Goal: Obtain resource: Download file/media

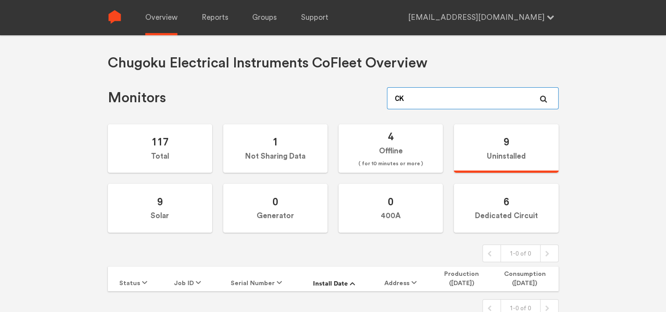
click at [429, 99] on input "CK" at bounding box center [472, 98] width 171 height 22
click at [544, 98] on icon at bounding box center [543, 98] width 7 height 7
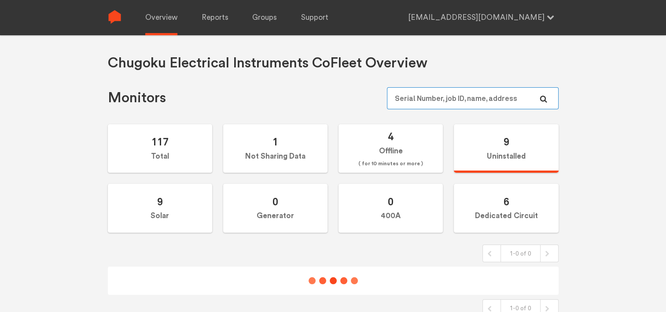
click at [446, 91] on input "text" at bounding box center [472, 98] width 171 height 22
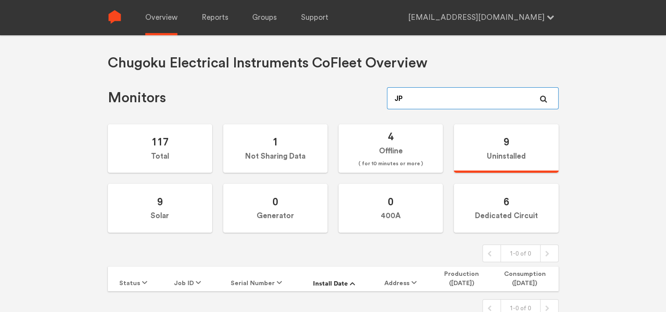
type input "JPA"
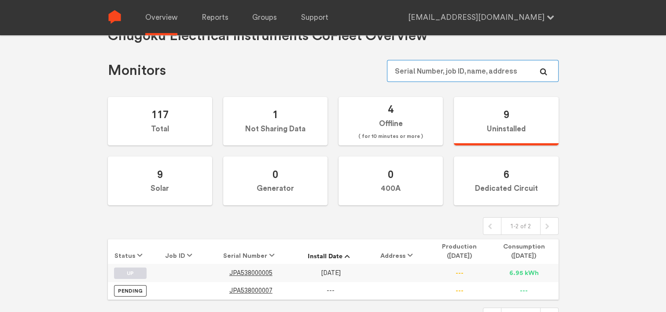
scroll to position [40, 0]
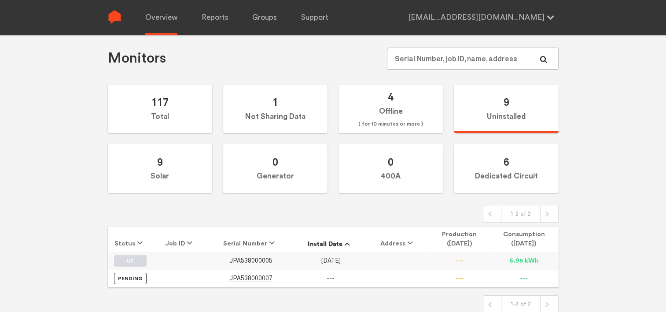
click at [255, 257] on span "JPA538000005" at bounding box center [250, 260] width 43 height 7
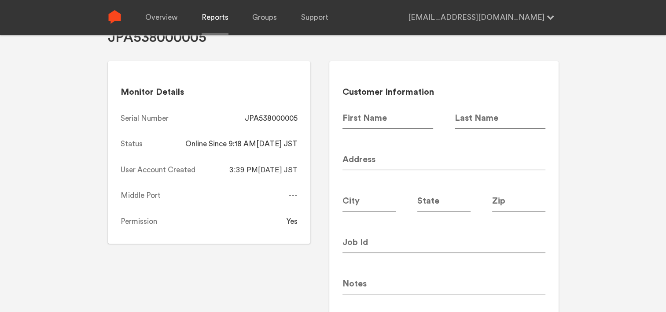
click at [210, 15] on link "Reports" at bounding box center [215, 17] width 27 height 35
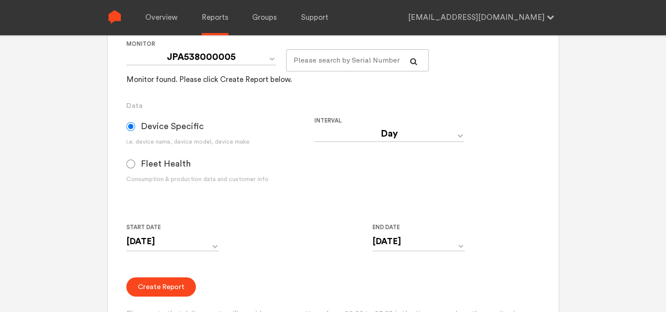
scroll to position [172, 0]
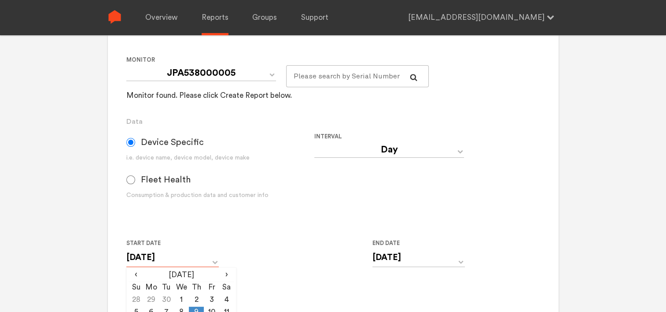
click at [181, 255] on input "[DATE]" at bounding box center [172, 257] width 92 height 18
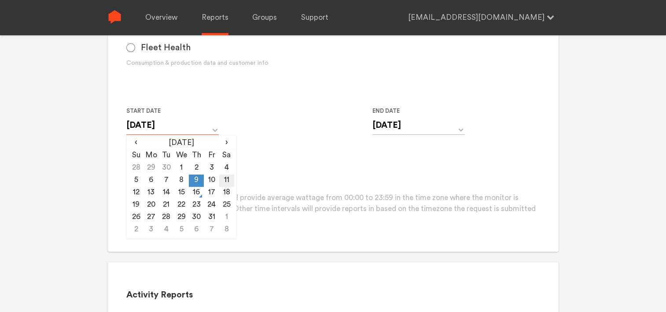
scroll to position [260, 0]
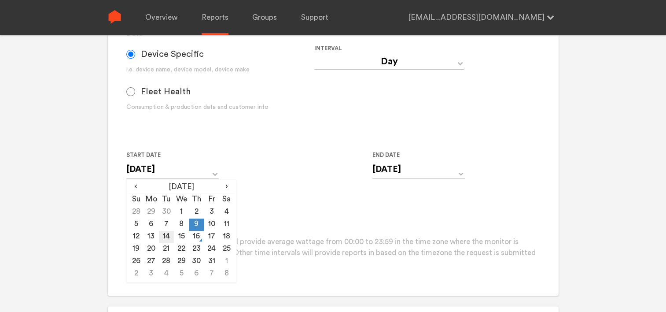
click at [170, 237] on td "14" at bounding box center [166, 237] width 15 height 12
type input "[DATE]"
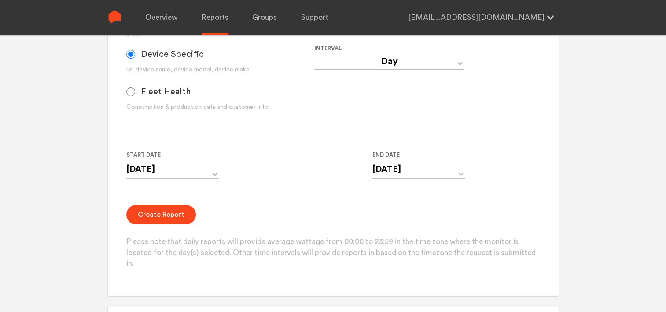
drag, startPoint x: 283, startPoint y: 202, endPoint x: 333, endPoint y: 196, distance: 50.1
click at [284, 202] on form "Group Single Monitor Monitor Group Chugoku Electrical Instruments Default Group…" at bounding box center [332, 91] width 413 height 356
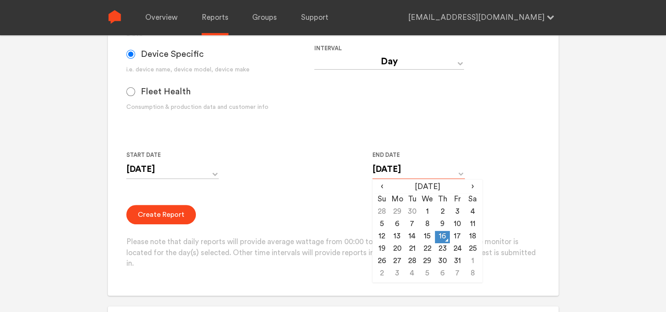
click at [391, 168] on input "[DATE]" at bounding box center [418, 169] width 92 height 18
click at [414, 239] on td "14" at bounding box center [412, 237] width 15 height 12
type input "[DATE]"
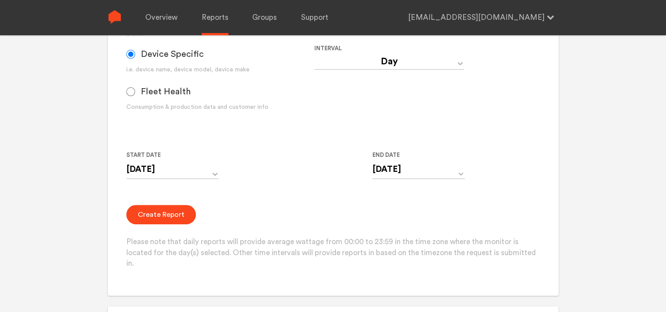
click at [280, 194] on form "Group Single Monitor Monitor Group Chugoku Electrical Instruments Default Group…" at bounding box center [332, 91] width 413 height 356
click at [177, 210] on button "Create Report" at bounding box center [161, 214] width 70 height 19
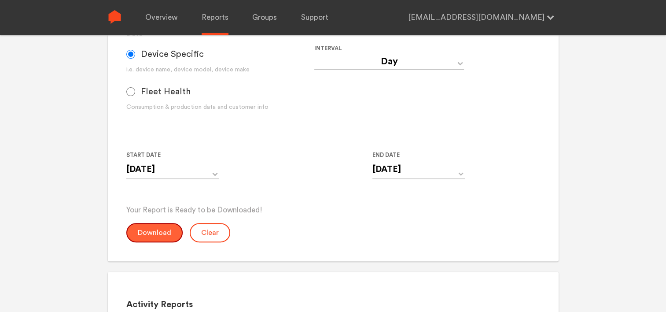
click at [144, 236] on button "Download" at bounding box center [154, 232] width 56 height 19
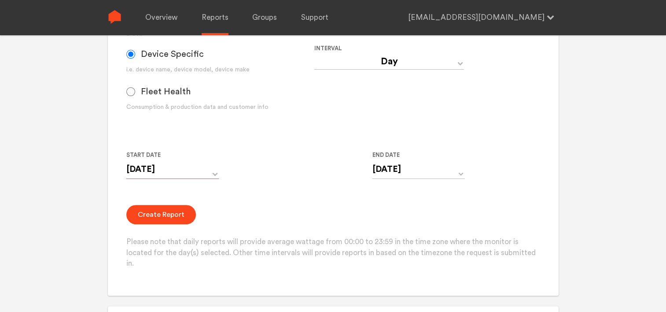
click at [150, 170] on input "[DATE]" at bounding box center [172, 169] width 92 height 18
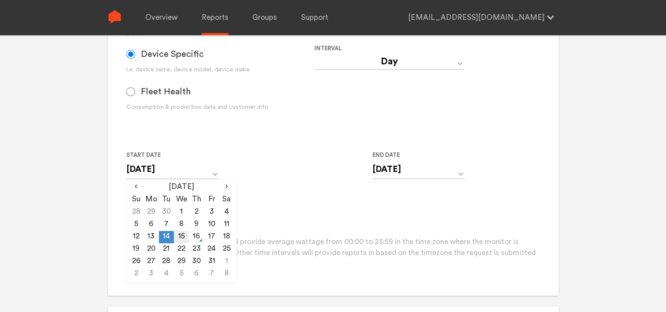
click at [181, 238] on td "15" at bounding box center [181, 237] width 15 height 12
type input "[DATE]"
click at [429, 169] on input "[DATE]" at bounding box center [418, 169] width 92 height 18
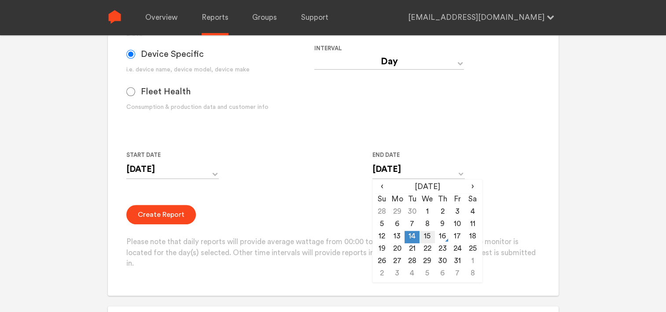
click at [424, 238] on td "15" at bounding box center [427, 237] width 15 height 12
type input "[DATE]"
click at [220, 209] on div "Create Report Please note that daily reports will provide average wattage from …" at bounding box center [332, 237] width 413 height 64
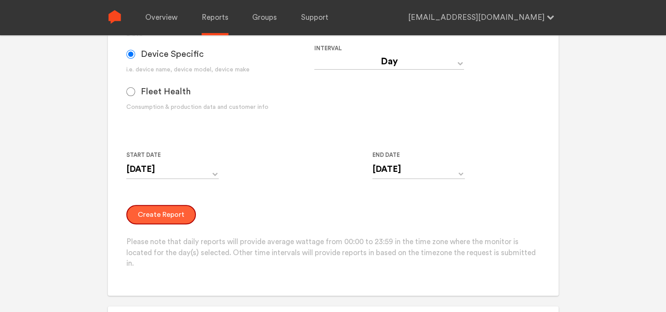
click at [151, 211] on button "Create Report" at bounding box center [161, 214] width 70 height 19
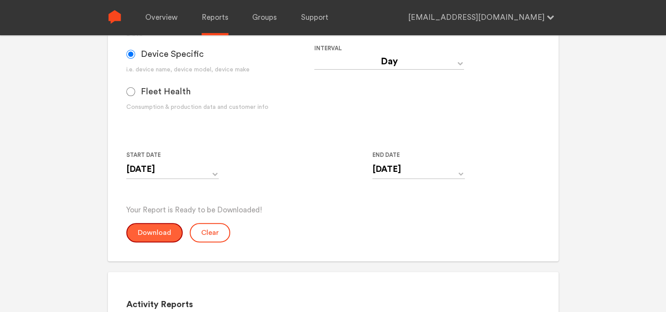
click at [161, 229] on button "Download" at bounding box center [154, 232] width 56 height 19
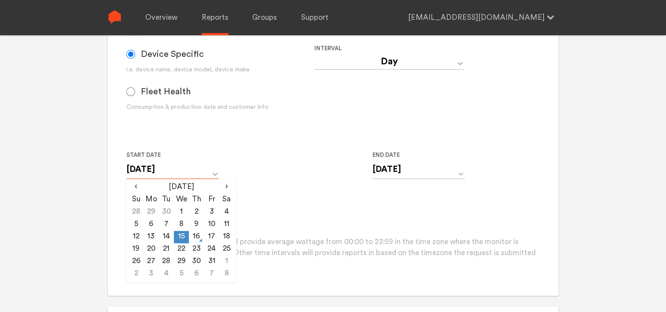
click at [165, 171] on input "[DATE]" at bounding box center [172, 169] width 92 height 18
click at [267, 177] on div "Start Date [DATE] ‹ [DATE] › Su Mo Tu We Th Fr Sa 28 29 30 1 2 3 4 5 6 7 8 9 10…" at bounding box center [314, 170] width 376 height 40
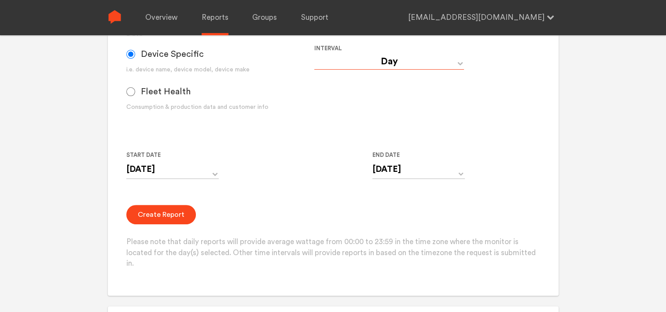
click at [376, 62] on select "Day Year Month Week Hour 30 Minute 15 Minute 5 Minute Minute" at bounding box center [389, 62] width 150 height 16
select select "Minute"
click at [314, 54] on select "Day Year Month Week Hour 30 Minute 15 Minute 5 Minute Minute" at bounding box center [389, 62] width 150 height 16
type input "[DATE] 12:00 AM"
type input "[DATE] 11:59 PM"
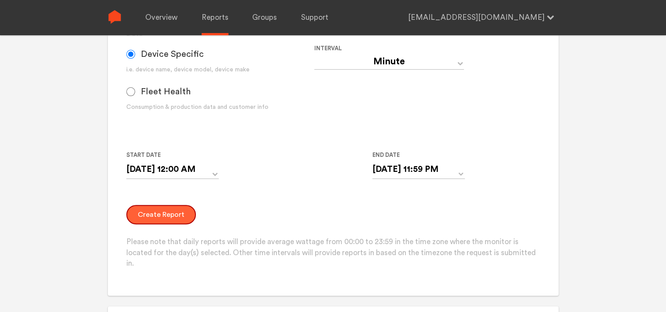
click at [160, 214] on button "Create Report" at bounding box center [161, 214] width 70 height 19
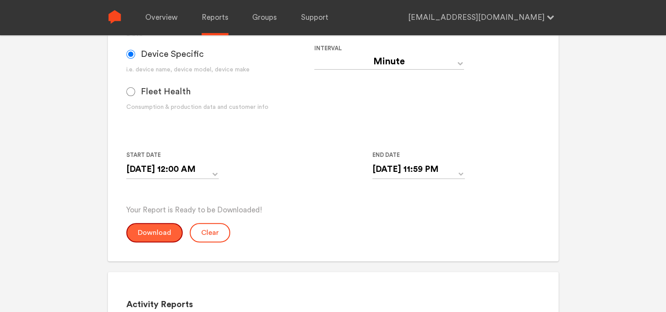
click at [150, 237] on button "Download" at bounding box center [154, 232] width 56 height 19
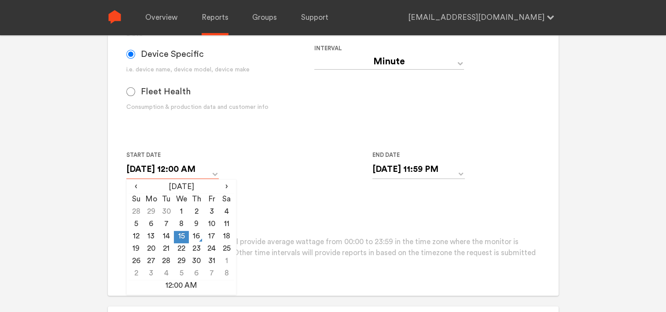
click at [180, 169] on input "[DATE] 12:00 AM" at bounding box center [172, 169] width 92 height 18
drag, startPoint x: 165, startPoint y: 236, endPoint x: 220, endPoint y: 229, distance: 55.1
click at [166, 236] on td "14" at bounding box center [166, 237] width 15 height 12
type input "[DATE] 12:00 AM"
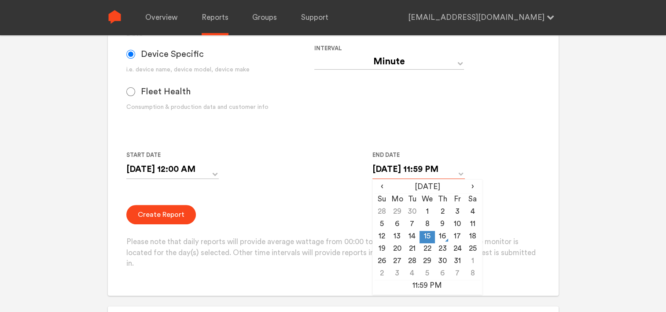
click at [401, 167] on input "[DATE] 11:59 PM" at bounding box center [418, 169] width 92 height 18
click at [415, 236] on td "14" at bounding box center [412, 237] width 15 height 12
type input "[DATE] 11:59 PM"
click at [298, 200] on form "Group Single Monitor Monitor Group Chugoku Electrical Instruments Default Group…" at bounding box center [332, 91] width 413 height 356
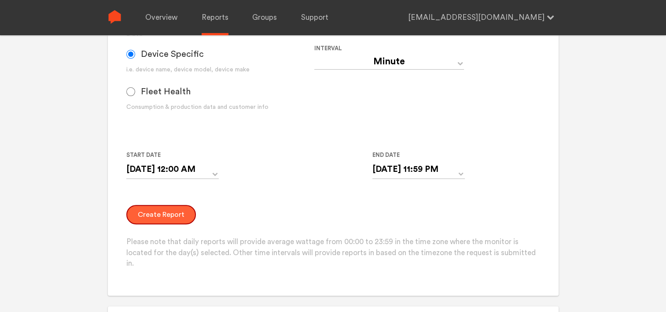
click at [152, 207] on button "Create Report" at bounding box center [161, 214] width 70 height 19
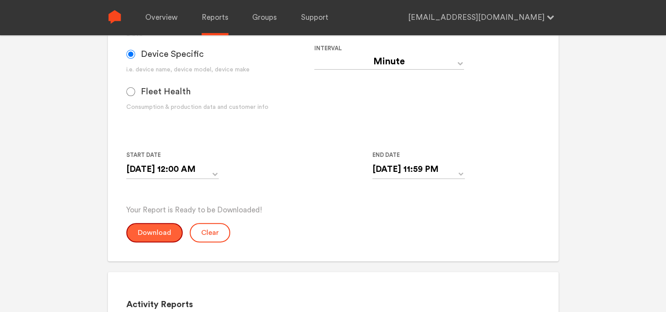
click at [153, 232] on button "Download" at bounding box center [154, 232] width 56 height 19
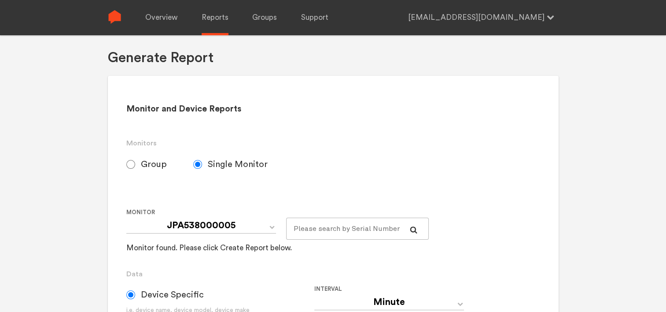
scroll to position [0, 0]
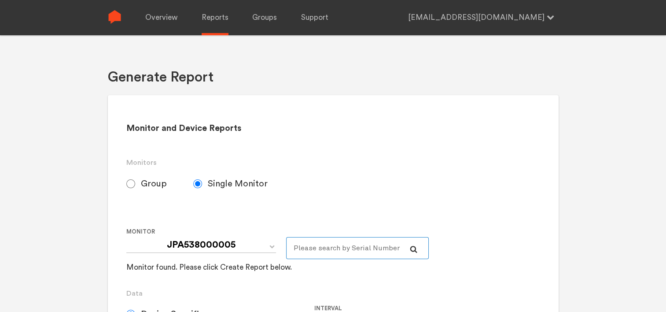
click at [329, 250] on input "text" at bounding box center [357, 248] width 143 height 22
type input "280"
select select "Day"
type input "[DATE]"
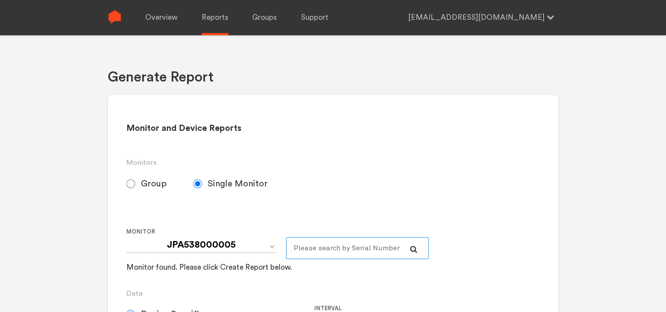
select select "N243020280"
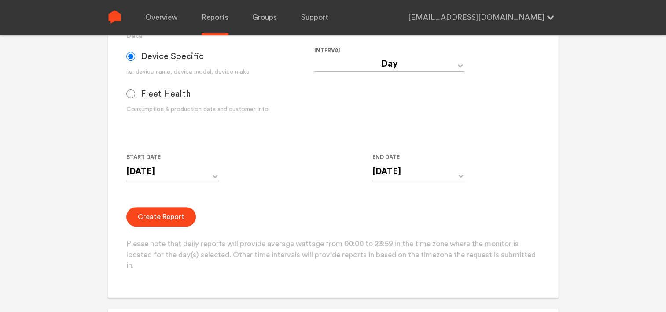
scroll to position [264, 0]
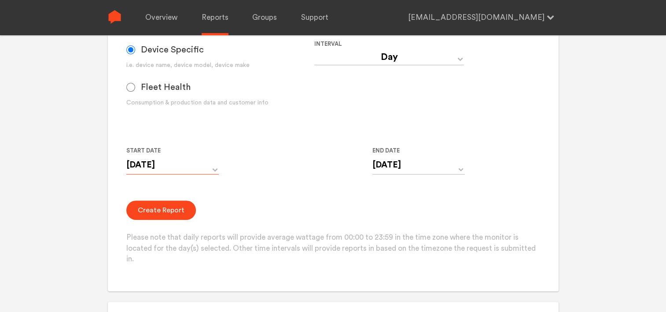
click at [181, 165] on input "[DATE]" at bounding box center [172, 165] width 92 height 18
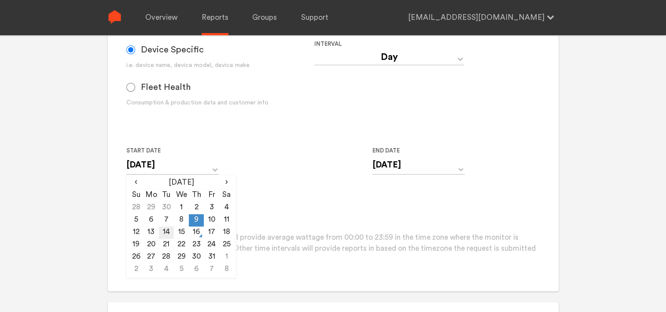
click at [163, 233] on td "14" at bounding box center [166, 232] width 15 height 12
type input "[DATE]"
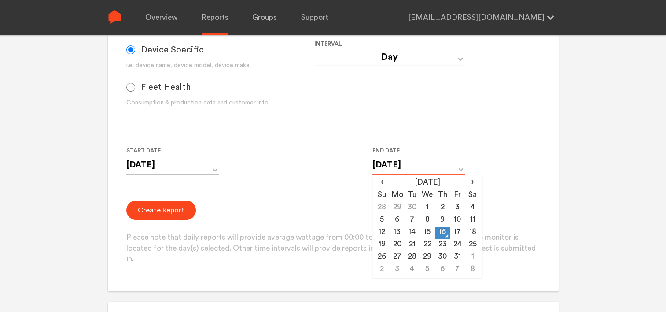
click at [398, 164] on input "[DATE]" at bounding box center [418, 165] width 92 height 18
click at [409, 232] on td "14" at bounding box center [412, 232] width 15 height 12
type input "[DATE]"
click at [338, 206] on div "Create Report Please note that daily reports will provide average wattage from …" at bounding box center [332, 232] width 413 height 64
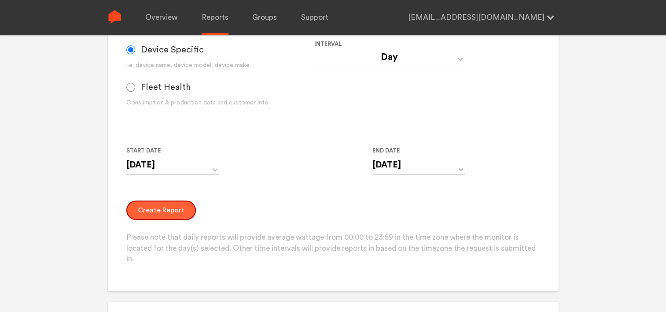
click at [166, 207] on button "Create Report" at bounding box center [161, 209] width 70 height 19
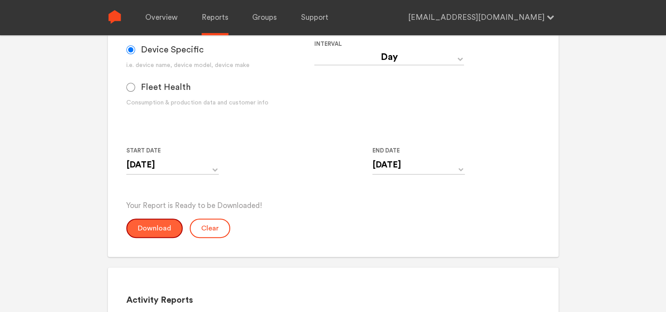
click at [156, 228] on button "Download" at bounding box center [154, 227] width 56 height 19
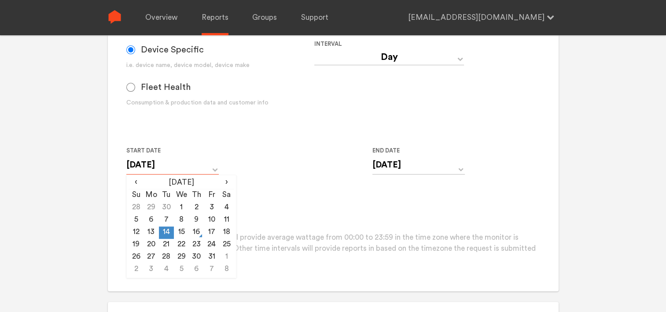
drag, startPoint x: 160, startPoint y: 169, endPoint x: 165, endPoint y: 172, distance: 5.9
click at [160, 169] on input "[DATE]" at bounding box center [172, 165] width 92 height 18
click at [177, 228] on td "15" at bounding box center [181, 232] width 15 height 12
type input "[DATE]"
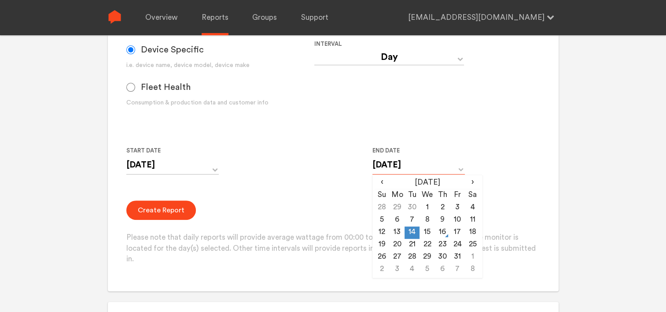
click at [390, 168] on input "[DATE]" at bounding box center [418, 165] width 92 height 18
click at [424, 228] on td "15" at bounding box center [427, 232] width 15 height 12
type input "[DATE]"
drag, startPoint x: 346, startPoint y: 186, endPoint x: 239, endPoint y: 199, distance: 107.7
click at [345, 186] on form "Group Single Monitor Monitor Group Chugoku Electrical Instruments Default Group…" at bounding box center [332, 86] width 413 height 356
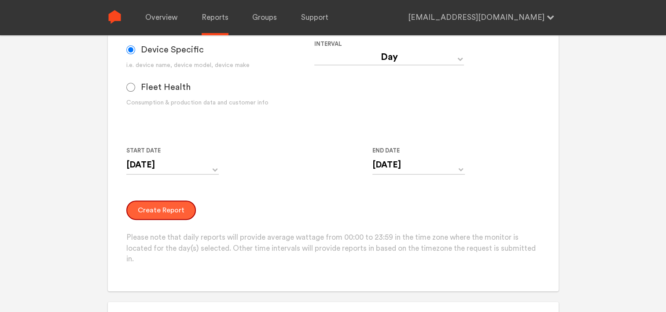
click at [149, 203] on button "Create Report" at bounding box center [161, 209] width 70 height 19
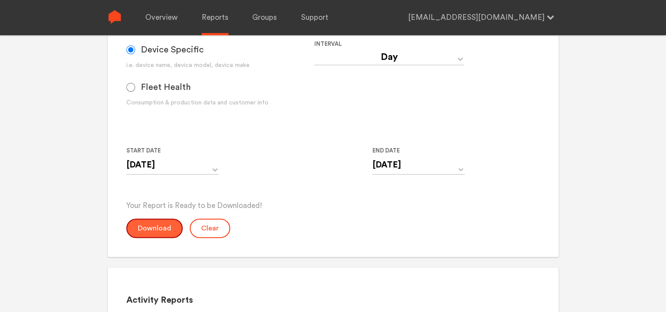
click at [151, 232] on button "Download" at bounding box center [154, 227] width 56 height 19
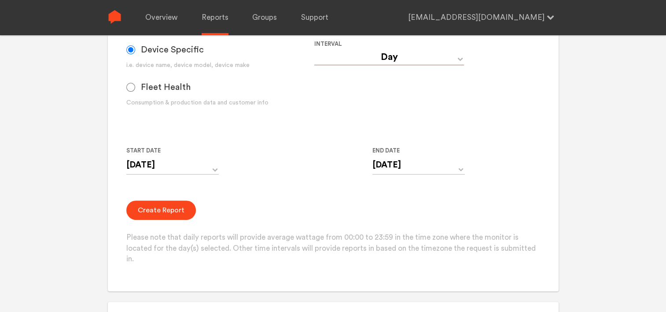
click at [417, 56] on select "Day Year Month Week Hour 30 Minute 15 Minute 5 Minute Minute" at bounding box center [389, 57] width 150 height 16
select select "Minute"
click at [314, 49] on select "Day Year Month Week Hour 30 Minute 15 Minute 5 Minute Minute" at bounding box center [389, 57] width 150 height 16
type input "[DATE] 12:00 AM"
type input "[DATE] 11:59 PM"
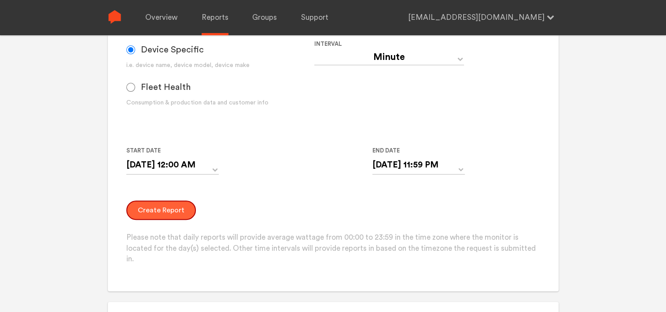
click at [159, 215] on button "Create Report" at bounding box center [161, 209] width 70 height 19
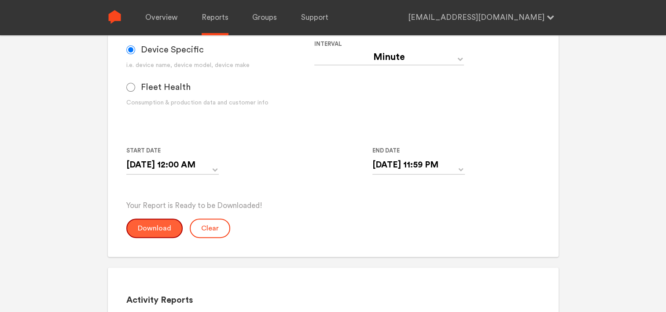
click at [163, 227] on button "Download" at bounding box center [154, 227] width 56 height 19
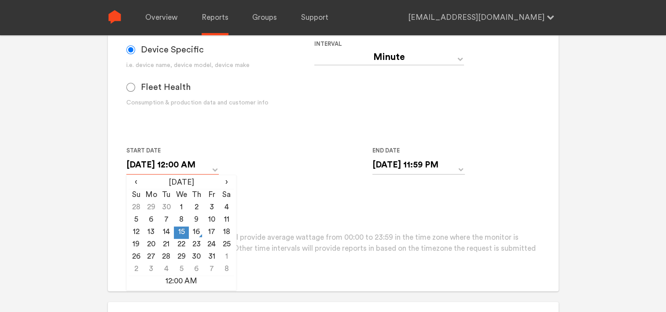
click at [168, 166] on input "[DATE] 12:00 AM" at bounding box center [172, 165] width 92 height 18
click at [167, 228] on td "14" at bounding box center [166, 232] width 15 height 12
type input "[DATE] 12:00 AM"
click at [303, 193] on form "Group Single Monitor Monitor Group Chugoku Electrical Instruments Default Group…" at bounding box center [332, 86] width 413 height 356
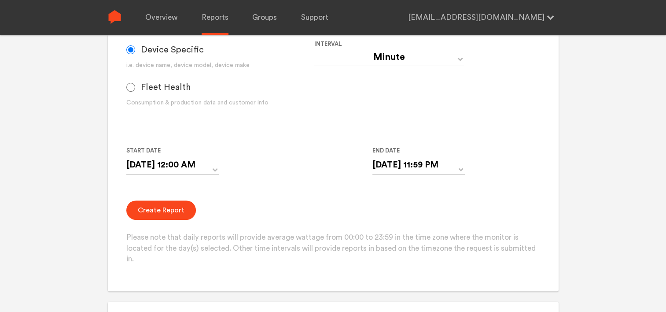
click at [398, 154] on label "End Date" at bounding box center [414, 150] width 85 height 11
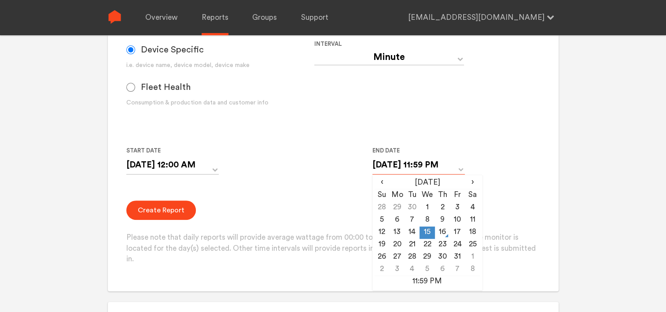
click at [398, 163] on input "[DATE] 11:59 PM" at bounding box center [418, 165] width 92 height 18
click at [409, 229] on td "14" at bounding box center [412, 232] width 15 height 12
type input "[DATE] 11:59 PM"
click at [299, 191] on form "Group Single Monitor Monitor Group Chugoku Electrical Instruments Default Group…" at bounding box center [332, 86] width 413 height 356
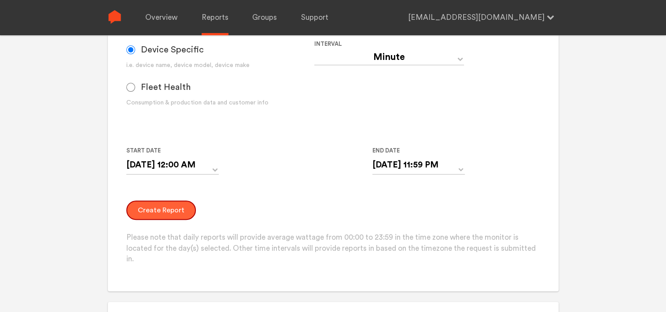
click at [163, 213] on button "Create Report" at bounding box center [161, 209] width 70 height 19
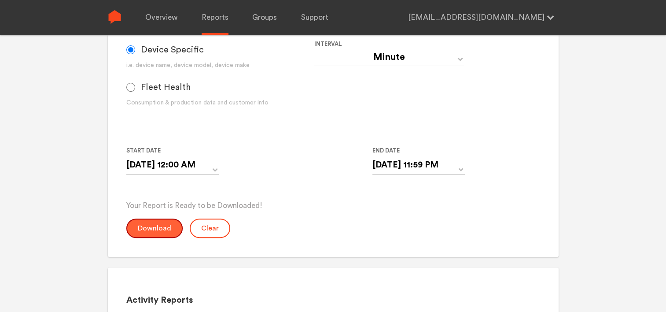
click at [160, 223] on button "Download" at bounding box center [154, 227] width 56 height 19
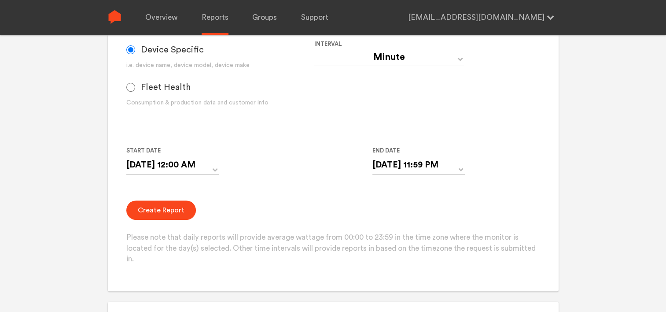
click at [298, 154] on div "Start Date [DATE] 12:00 AM ‹ [DATE] › Su Mo Tu We Th Fr Sa 28 29 30 1 2 3 4 5 6…" at bounding box center [314, 165] width 376 height 40
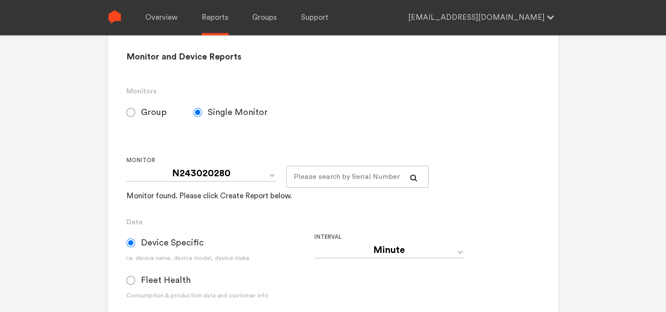
scroll to position [44, 0]
